Goal: Task Accomplishment & Management: Manage account settings

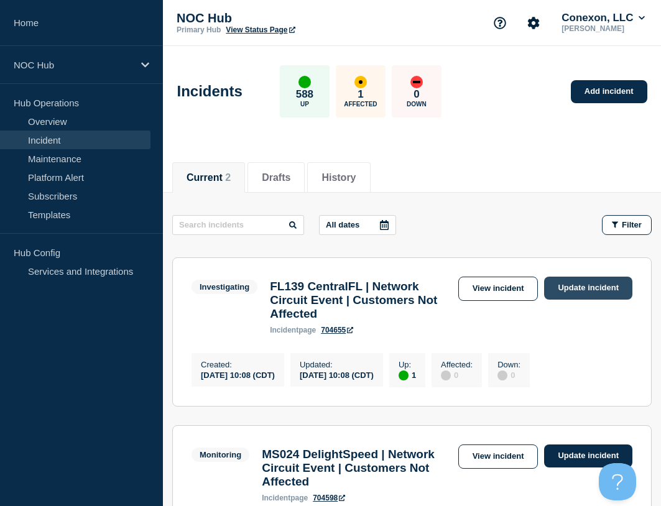
drag, startPoint x: 517, startPoint y: 285, endPoint x: 619, endPoint y: 285, distance: 102.0
click at [517, 285] on link "View incident" at bounding box center [498, 289] width 80 height 24
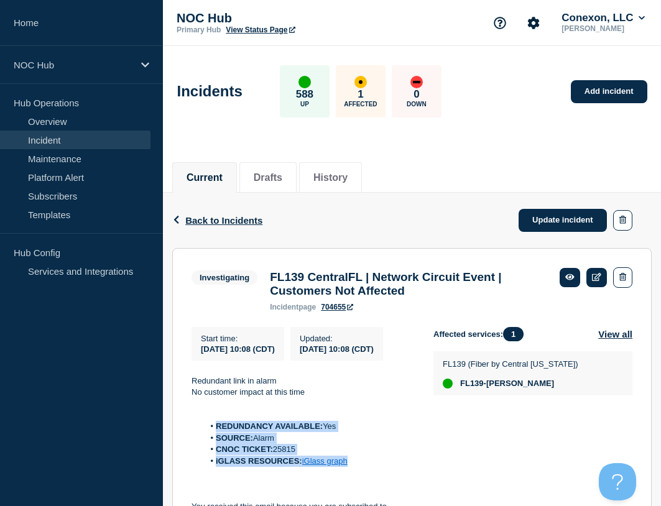
drag, startPoint x: 366, startPoint y: 483, endPoint x: 215, endPoint y: 445, distance: 155.3
click at [215, 445] on ol "REDUNDANCY AVAILABLE: Yes SOURCE: Alarm CNOC TICKET: 25815 iGLASS RESOURCES: iG…" at bounding box center [303, 444] width 222 height 46
copy ol "REDUNDANCY AVAILABLE: Yes SOURCE: Alarm CNOC TICKET: 25815 iGLASS RESOURCES: iG…"
click at [545, 229] on link "Update incident" at bounding box center [563, 220] width 88 height 23
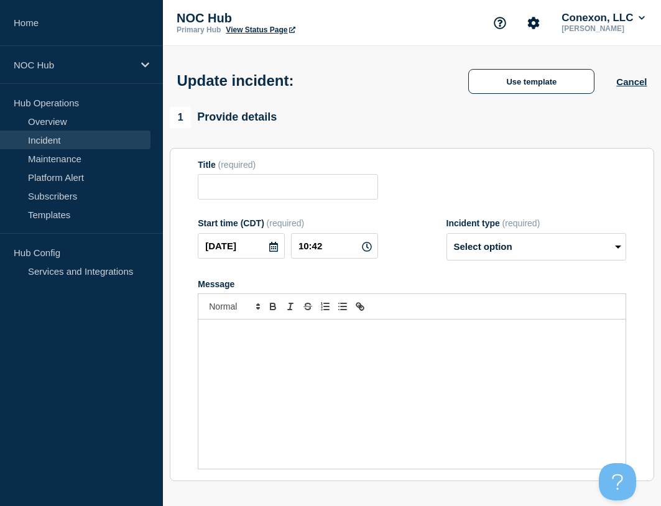
type input "FL139 CentralFL | Network Circuit Event | Customers Not Affected"
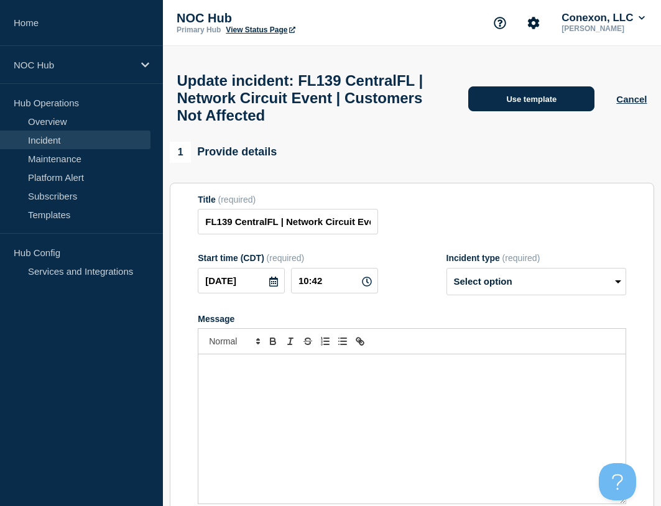
click at [513, 104] on button "Use template" at bounding box center [531, 98] width 126 height 25
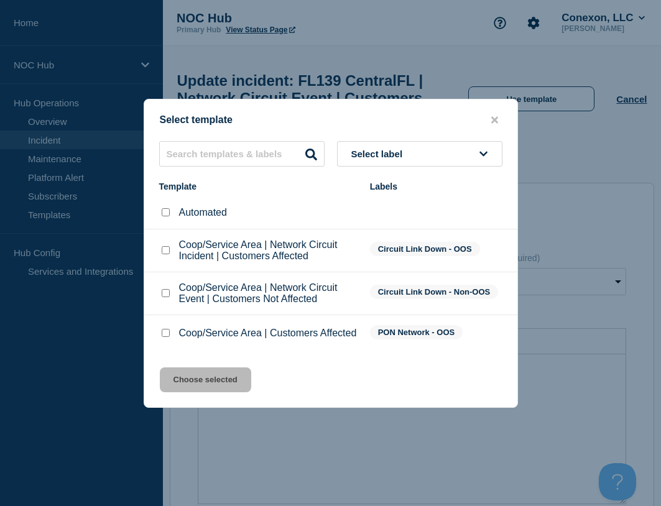
click at [164, 295] on input "Coop/Service Area | Network Circuit Event | Customers Not Affected checkbox" at bounding box center [166, 293] width 8 height 8
checkbox input "true"
click at [213, 375] on button "Choose selected" at bounding box center [205, 379] width 91 height 25
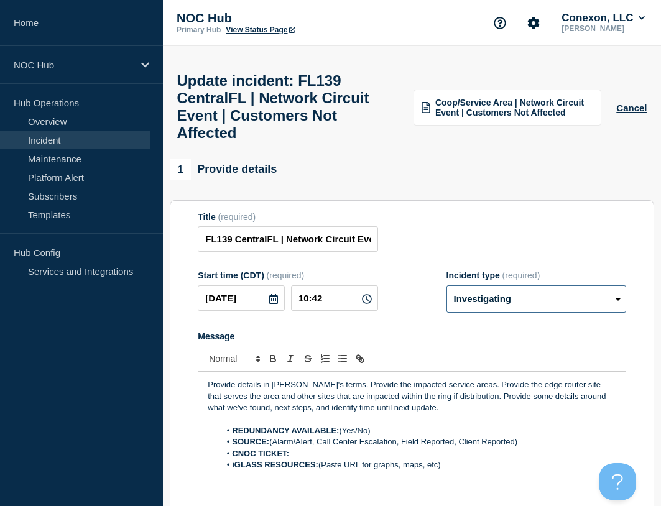
click at [525, 313] on select "Select option Investigating Identified Monitoring Resolved" at bounding box center [536, 298] width 180 height 27
select select "resolved"
click at [446, 297] on select "Select option Investigating Identified Monitoring Resolved" at bounding box center [536, 298] width 180 height 27
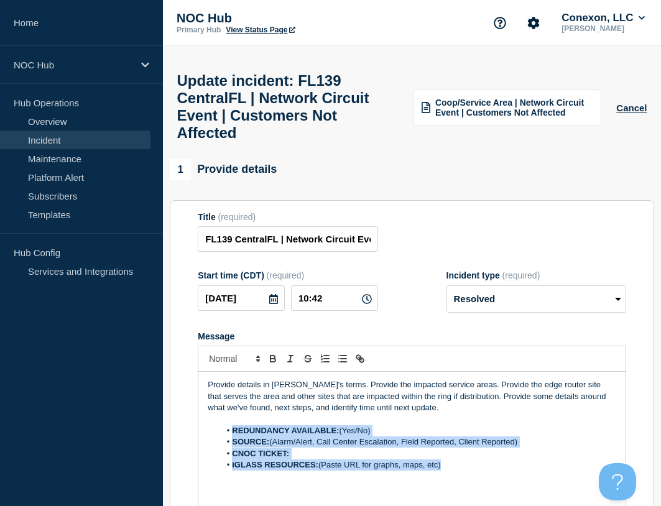
drag, startPoint x: 443, startPoint y: 480, endPoint x: 220, endPoint y: 437, distance: 227.9
click at [220, 437] on ol "REDUNDANCY AVAILABLE: (Yes/No) SOURCE: (Alarm/Alert, Call Center Escalation, Fi…" at bounding box center [412, 448] width 409 height 46
paste div "Message"
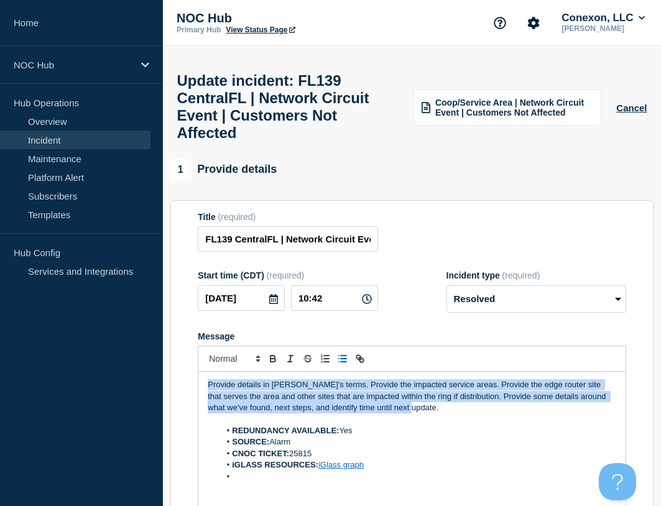
drag, startPoint x: 388, startPoint y: 417, endPoint x: 27, endPoint y: 343, distance: 368.7
click at [21, 348] on div "Home NOC Hub Hub Operations Overview Incident Maintenance Platform Alert Subscr…" at bounding box center [330, 421] width 661 height 842
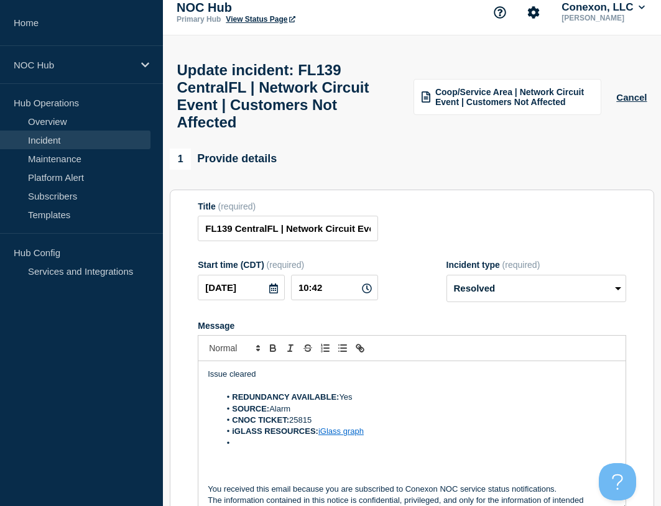
scroll to position [351, 0]
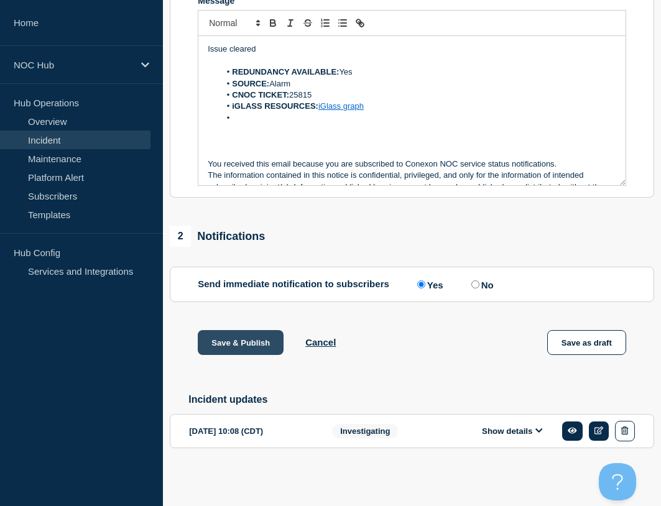
click at [244, 334] on button "Save & Publish" at bounding box center [241, 342] width 86 height 25
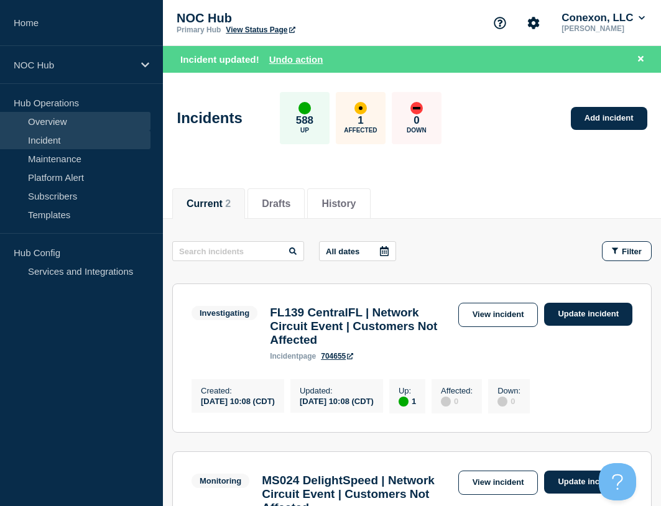
click at [42, 117] on link "Overview" at bounding box center [75, 121] width 150 height 19
